Goal: Task Accomplishment & Management: Use online tool/utility

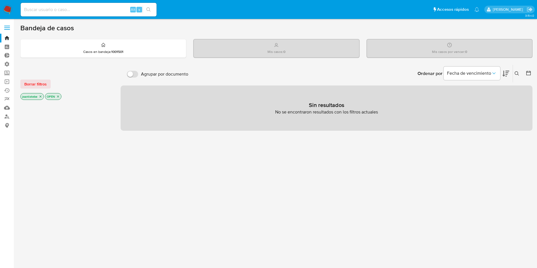
click at [5, 29] on span at bounding box center [7, 29] width 6 height 1
click at [0, 0] on input "checkbox" at bounding box center [0, 0] width 0 height 0
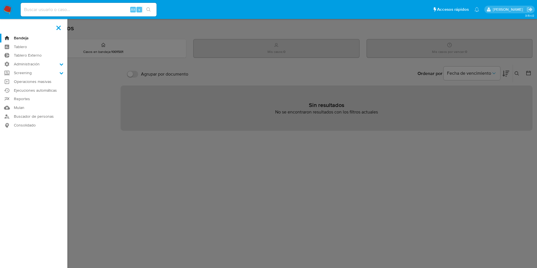
drag, startPoint x: 30, startPoint y: 63, endPoint x: 31, endPoint y: 73, distance: 9.9
click at [30, 63] on label "Administración" at bounding box center [33, 64] width 67 height 9
click at [0, 0] on input "Administración" at bounding box center [0, 0] width 0 height 0
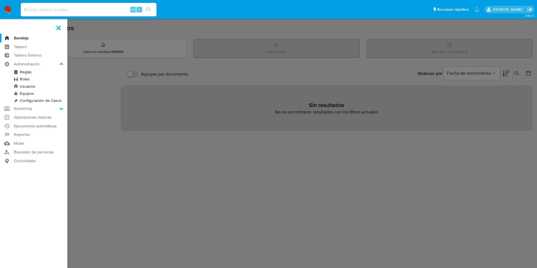
click at [29, 71] on link "Reglas" at bounding box center [33, 71] width 67 height 7
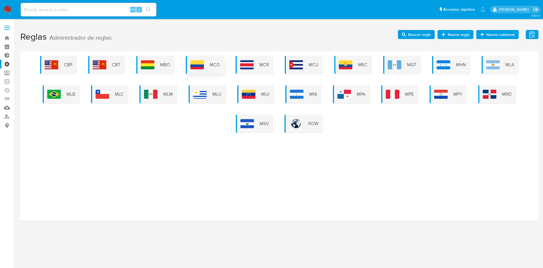
click at [211, 66] on span "MCO" at bounding box center [215, 65] width 10 height 6
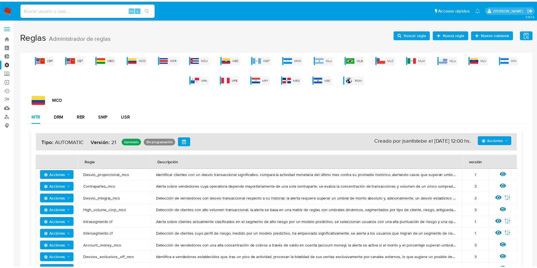
scroll to position [49, 0]
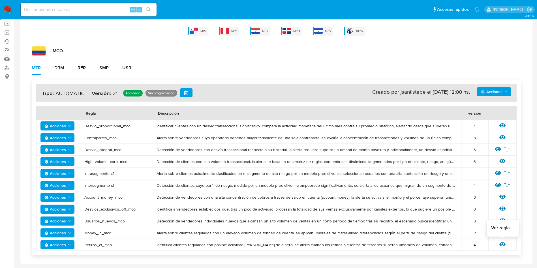
click at [506, 246] on div "Ver regla" at bounding box center [502, 244] width 17 height 7
click at [501, 244] on icon at bounding box center [502, 244] width 6 height 6
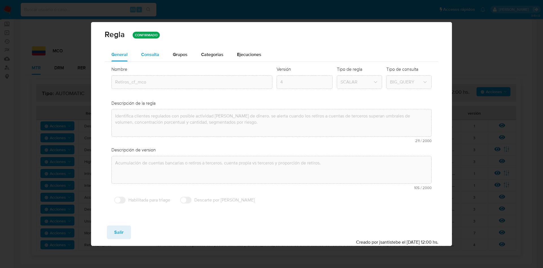
click at [147, 54] on span "Consulta" at bounding box center [150, 54] width 18 height 7
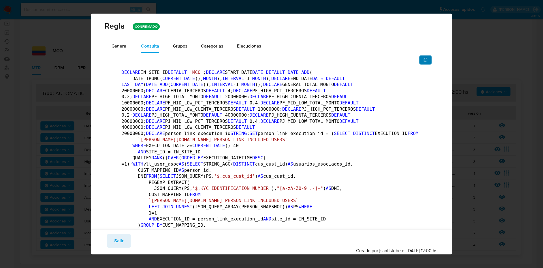
click at [424, 59] on icon "button" at bounding box center [426, 60] width 4 height 5
click at [113, 240] on button "Salir" at bounding box center [119, 241] width 24 height 14
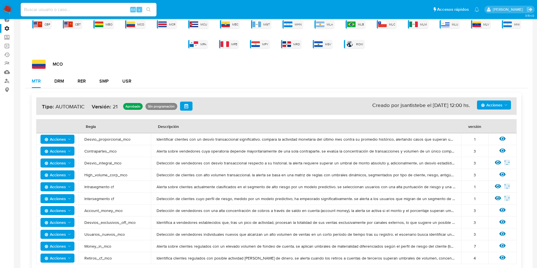
drag, startPoint x: 49, startPoint y: 67, endPoint x: 30, endPoint y: 63, distance: 19.9
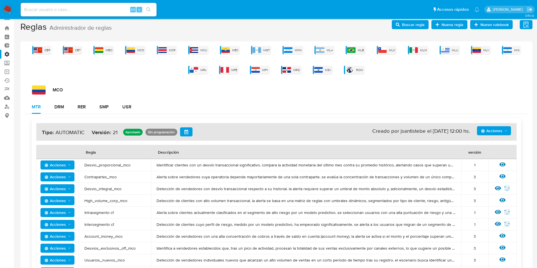
scroll to position [0, 0]
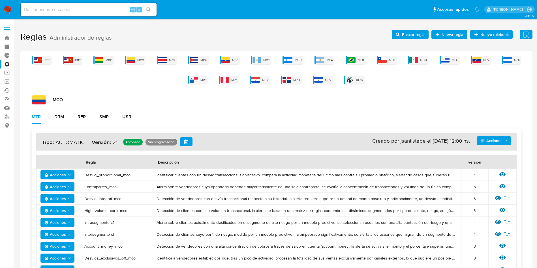
click at [7, 28] on label at bounding box center [7, 28] width 14 height 12
click at [0, 0] on input "checkbox" at bounding box center [0, 0] width 0 height 0
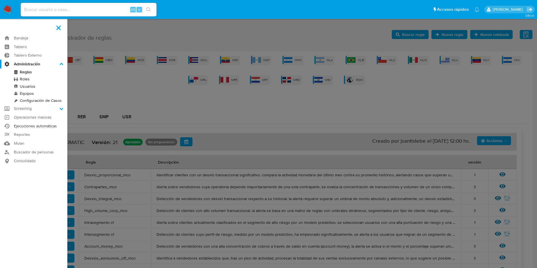
click at [36, 125] on link "Ejecuciones automáticas" at bounding box center [33, 126] width 67 height 9
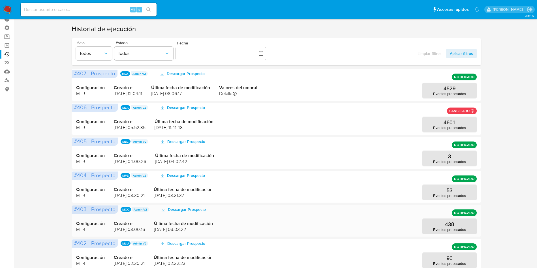
scroll to position [85, 0]
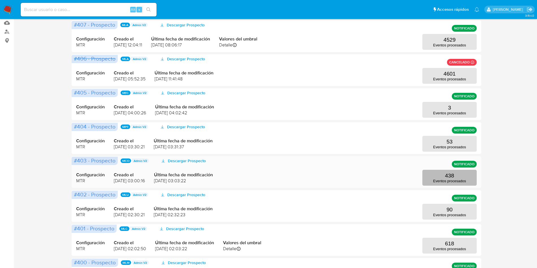
click at [467, 174] on button "438 Eventos procesados" at bounding box center [449, 178] width 54 height 16
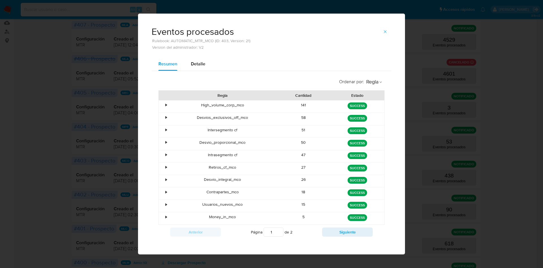
drag, startPoint x: 283, startPoint y: 168, endPoint x: 337, endPoint y: 171, distance: 55.0
click at [337, 171] on div "• Retiros_cf_mco 27 green SUCCESS" at bounding box center [272, 169] width 226 height 12
click at [339, 173] on div "green SUCCESS" at bounding box center [357, 169] width 54 height 12
click at [384, 32] on icon "button" at bounding box center [385, 31] width 5 height 5
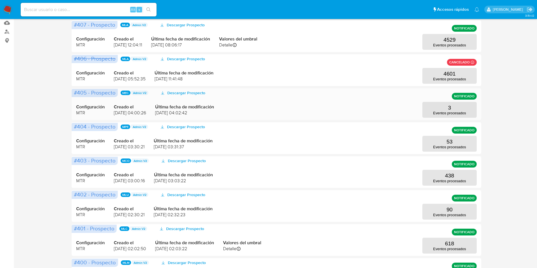
scroll to position [0, 0]
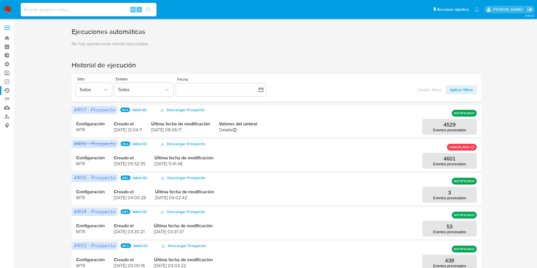
click at [9, 26] on label at bounding box center [7, 28] width 14 height 12
click at [0, 0] on input "checkbox" at bounding box center [0, 0] width 0 height 0
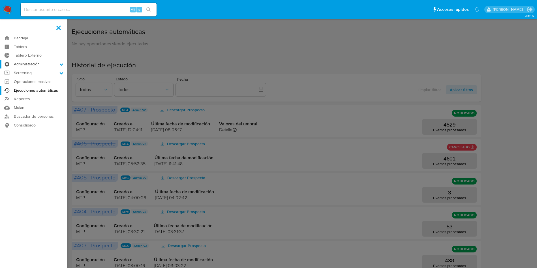
click at [22, 62] on label "Administración" at bounding box center [33, 64] width 67 height 9
click at [0, 0] on input "Administración" at bounding box center [0, 0] width 0 height 0
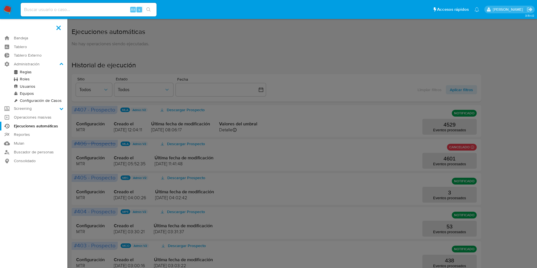
click at [27, 76] on link "Roles" at bounding box center [33, 79] width 67 height 7
click at [27, 71] on link "Reglas" at bounding box center [33, 71] width 67 height 7
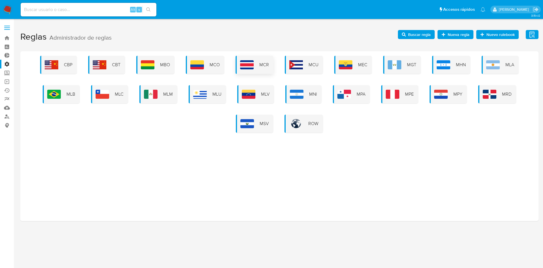
click at [198, 59] on div "MCO" at bounding box center [205, 65] width 38 height 18
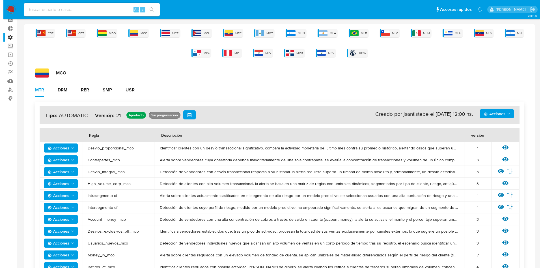
scroll to position [49, 0]
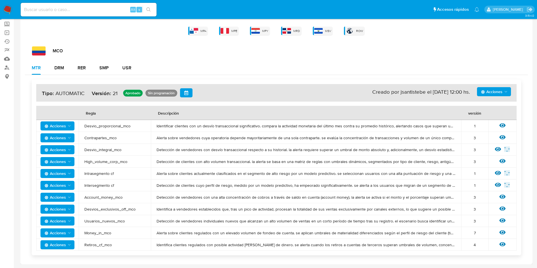
click at [498, 242] on div "Ver regla" at bounding box center [502, 244] width 17 height 7
click at [500, 244] on icon at bounding box center [502, 244] width 6 height 4
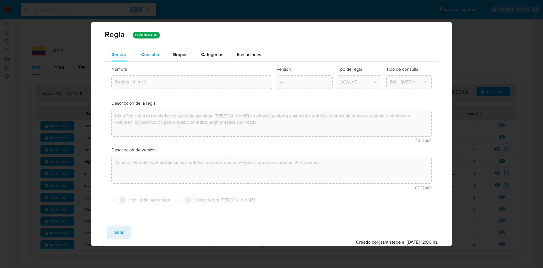
click at [154, 56] on span "Consulta" at bounding box center [150, 54] width 18 height 7
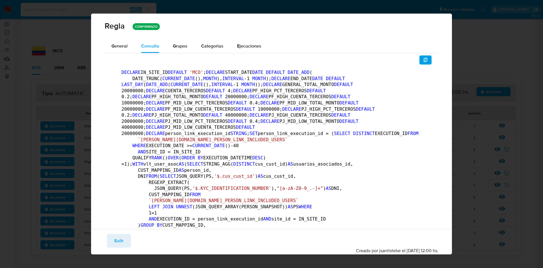
click at [422, 61] on button "button" at bounding box center [426, 59] width 12 height 9
